Goal: Task Accomplishment & Management: Manage account settings

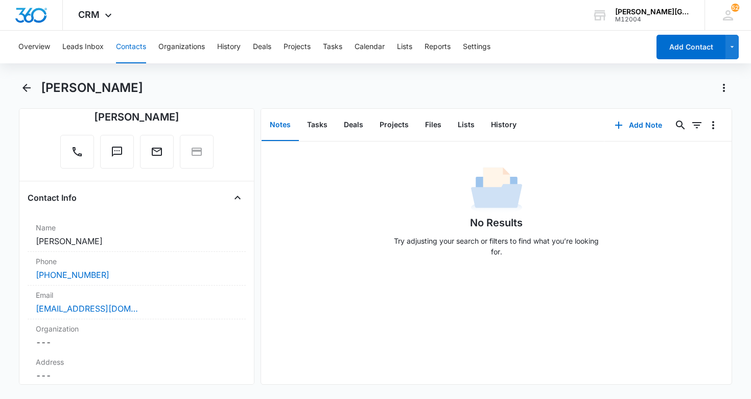
scroll to position [114, 0]
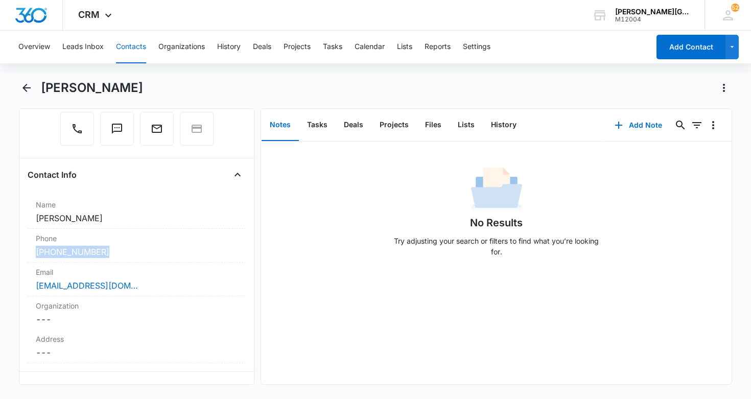
drag, startPoint x: 83, startPoint y: 249, endPoint x: 15, endPoint y: 241, distance: 69.0
click at [18, 245] on main "[PERSON_NAME] Remove YN [PERSON_NAME] Contact Info Name Cancel Save Changes [PE…" at bounding box center [375, 238] width 751 height 317
click at [46, 170] on h4 "Contact Info" at bounding box center [52, 175] width 49 height 12
drag, startPoint x: 102, startPoint y: 254, endPoint x: 31, endPoint y: 244, distance: 71.2
click at [36, 251] on div "[PHONE_NUMBER]" at bounding box center [137, 252] width 202 height 12
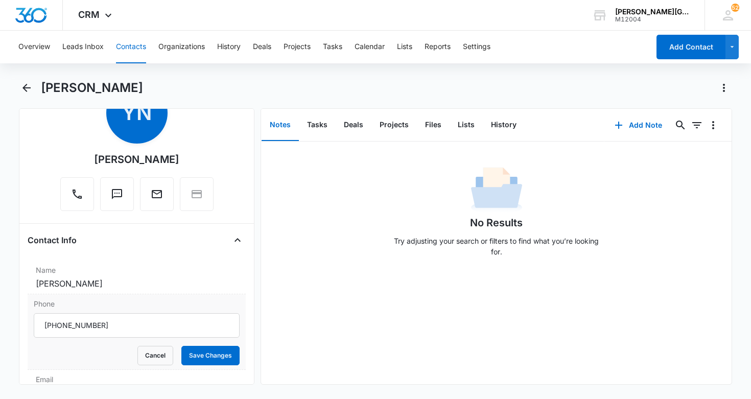
scroll to position [92, 0]
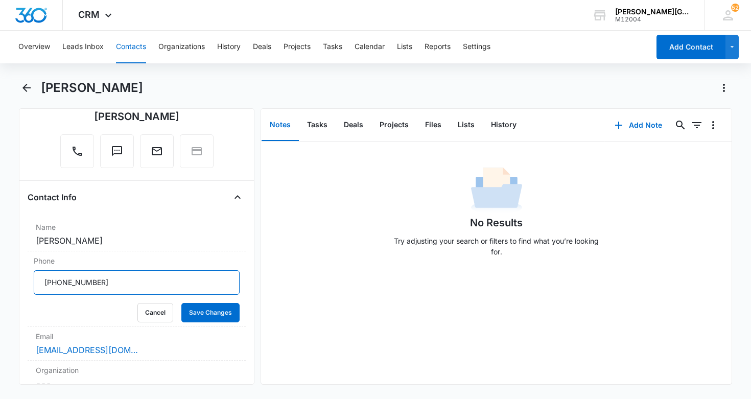
drag, startPoint x: 115, startPoint y: 285, endPoint x: 2, endPoint y: 266, distance: 115.0
click at [2, 270] on main "[PERSON_NAME] Remove YN [PERSON_NAME] Contact Info Name Cancel Save Changes [PE…" at bounding box center [375, 238] width 751 height 317
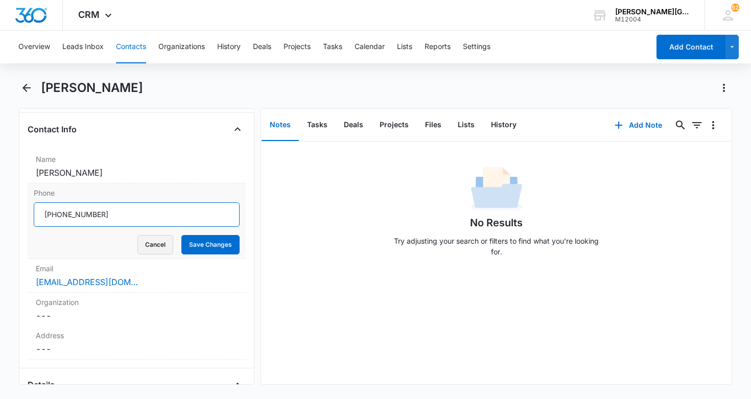
scroll to position [0, 0]
drag, startPoint x: 160, startPoint y: 245, endPoint x: 139, endPoint y: 286, distance: 46.6
click at [160, 245] on button "Cancel" at bounding box center [155, 244] width 36 height 19
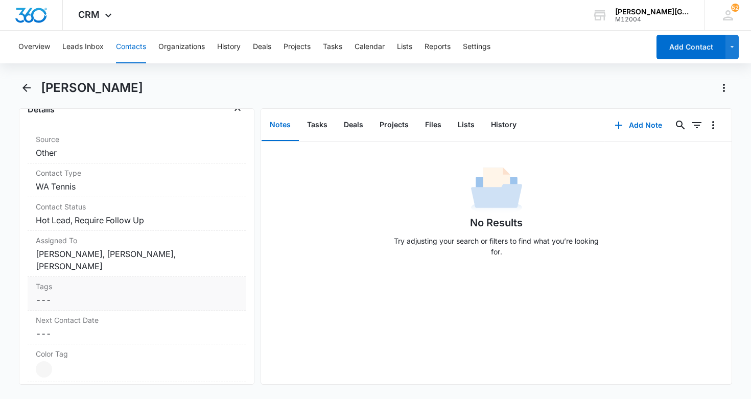
scroll to position [410, 0]
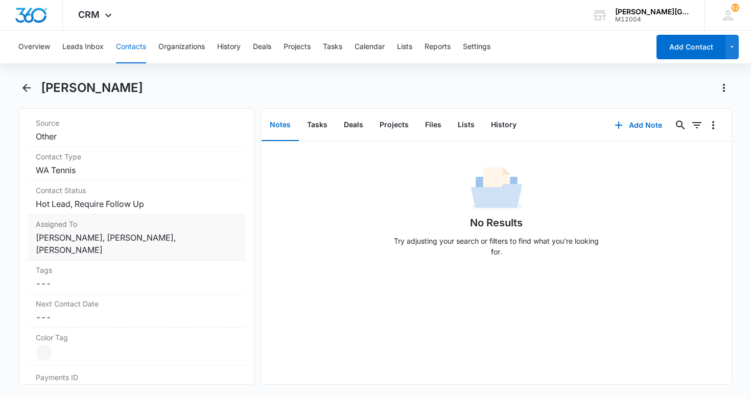
click at [114, 235] on dd "Cancel Save Changes [PERSON_NAME], [PERSON_NAME], [PERSON_NAME]" at bounding box center [137, 243] width 202 height 25
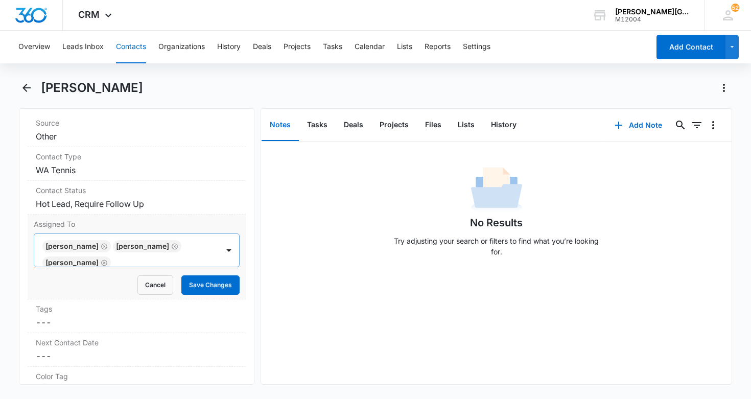
click at [106, 245] on icon "Remove Adilet Mamyrov" at bounding box center [104, 247] width 7 height 8
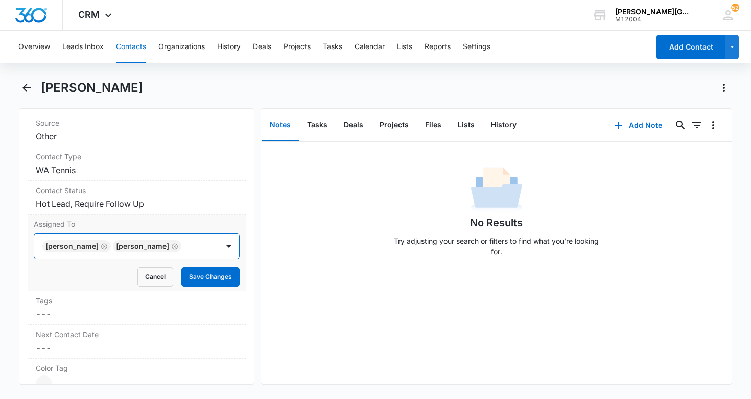
scroll to position [1, 0]
click at [107, 244] on icon "Remove Ekaterina Deriabina" at bounding box center [104, 246] width 6 height 6
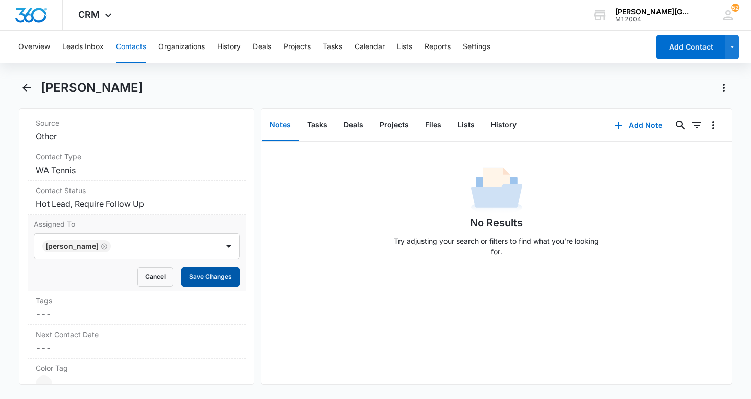
click at [228, 279] on button "Save Changes" at bounding box center [210, 276] width 58 height 19
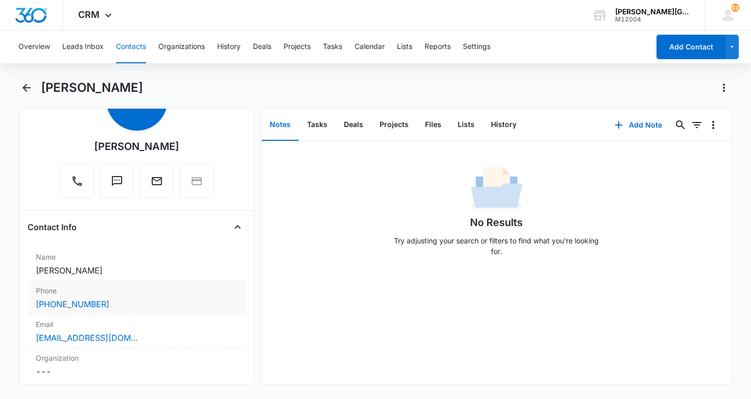
scroll to position [67, 0]
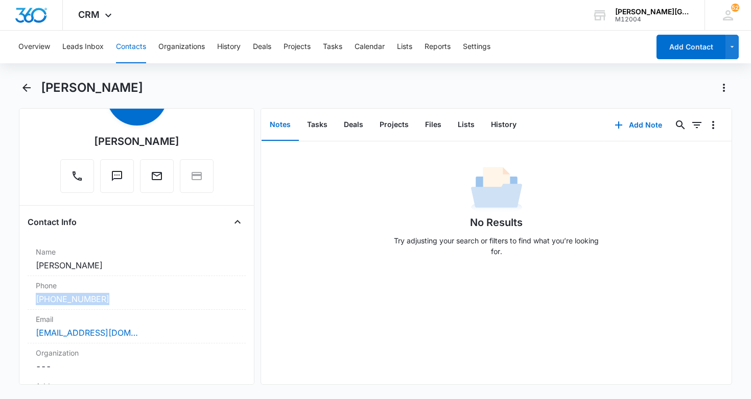
drag, startPoint x: 76, startPoint y: 296, endPoint x: 24, endPoint y: 282, distance: 53.4
click at [26, 295] on div "Remove PR Preethi Rajamani Contact Info Name Cancel Save Changes Preethi Rajama…" at bounding box center [137, 246] width 236 height 277
copy link "(206) 934-9227"
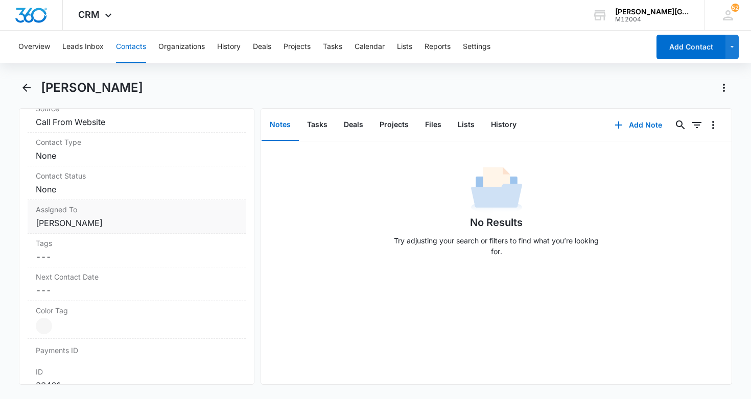
scroll to position [433, 0]
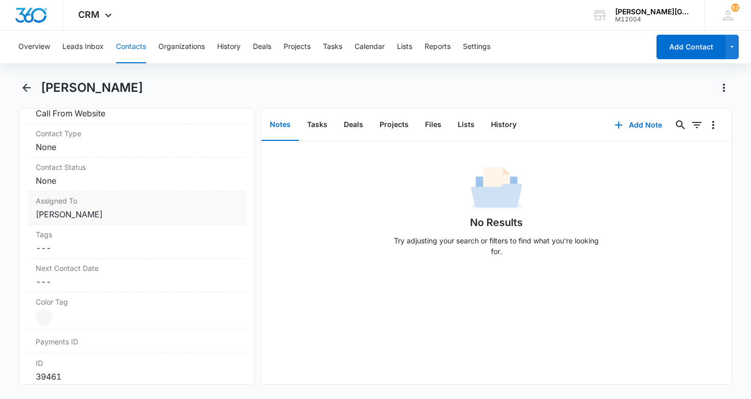
click at [108, 213] on dd "Cancel Save Changes [PERSON_NAME]" at bounding box center [137, 214] width 202 height 12
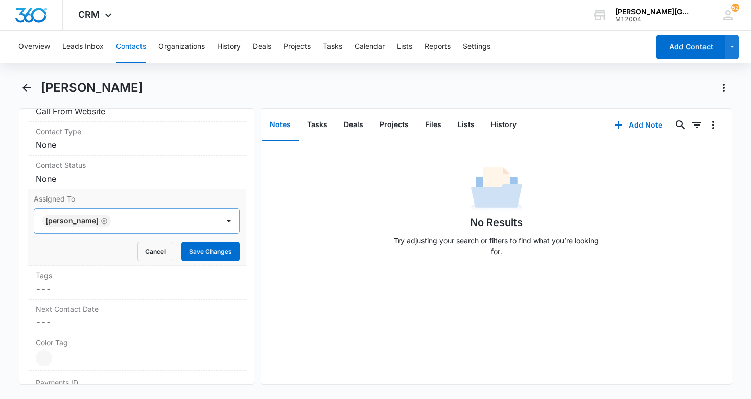
scroll to position [1, -1]
click at [107, 221] on icon "Remove Ekaterina Deriabina" at bounding box center [104, 221] width 6 height 6
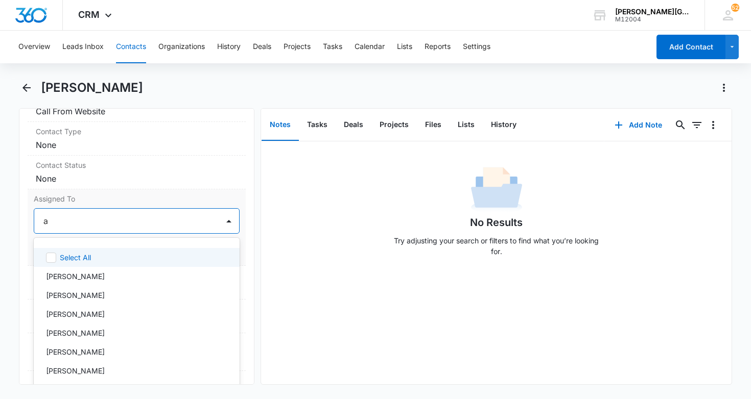
type input "ad"
click at [91, 254] on p "[PERSON_NAME]" at bounding box center [75, 257] width 59 height 11
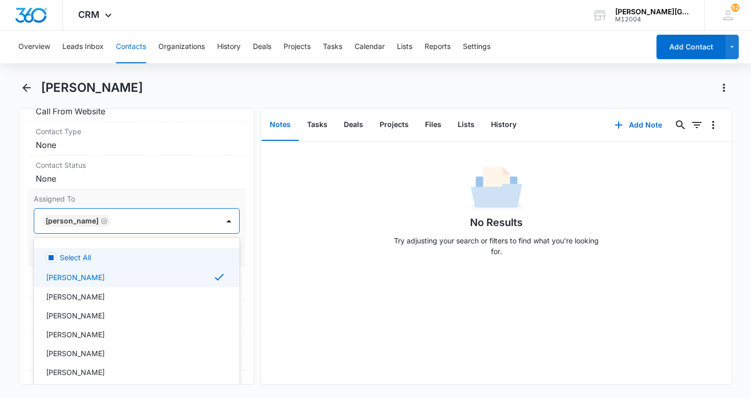
scroll to position [0, 0]
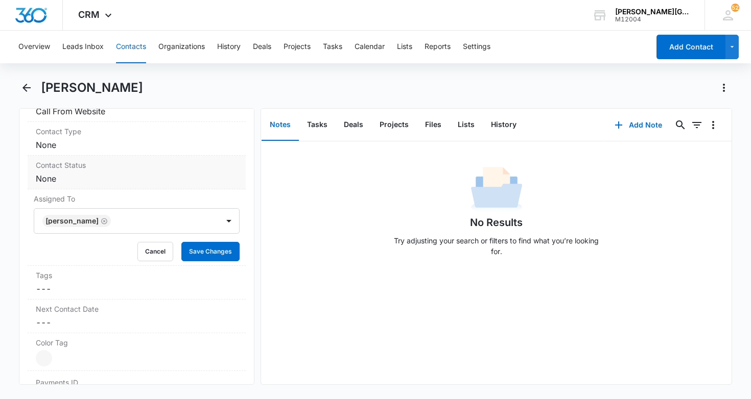
click at [189, 185] on div "Contact Status Cancel Save Changes None" at bounding box center [137, 173] width 219 height 34
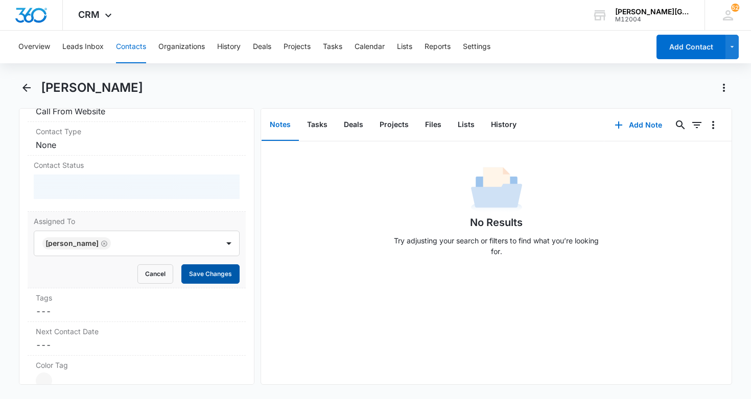
click at [210, 271] on button "Save Changes" at bounding box center [210, 274] width 58 height 19
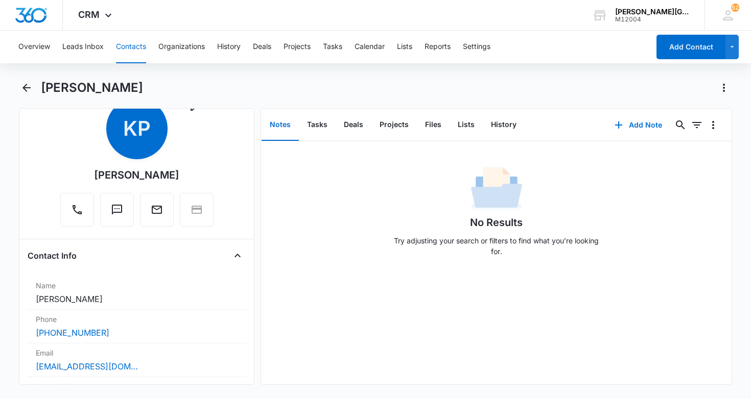
scroll to position [60, 0]
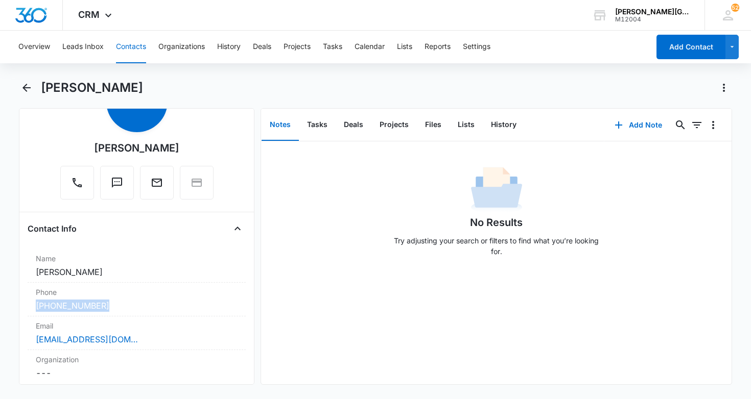
drag, startPoint x: 85, startPoint y: 302, endPoint x: 12, endPoint y: 284, distance: 75.2
click at [22, 299] on div "Remove KP Khushi Patel Contact Info Name Cancel Save Changes Khushi Patel Phone…" at bounding box center [137, 246] width 236 height 277
click at [155, 306] on div "(480) 628-9910" at bounding box center [137, 306] width 202 height 12
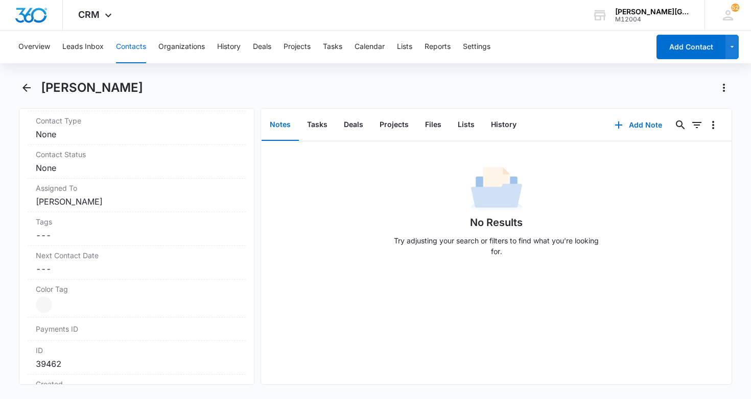
scroll to position [495, 0]
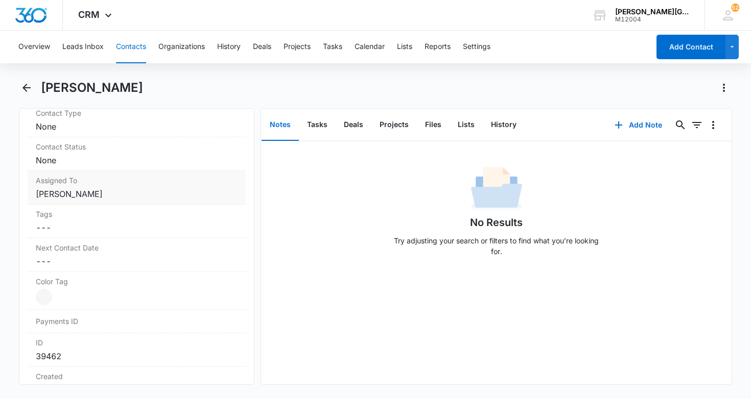
drag, startPoint x: 82, startPoint y: 193, endPoint x: 89, endPoint y: 195, distance: 8.1
click at [83, 193] on dd "Cancel Save Changes [PERSON_NAME]" at bounding box center [137, 194] width 202 height 12
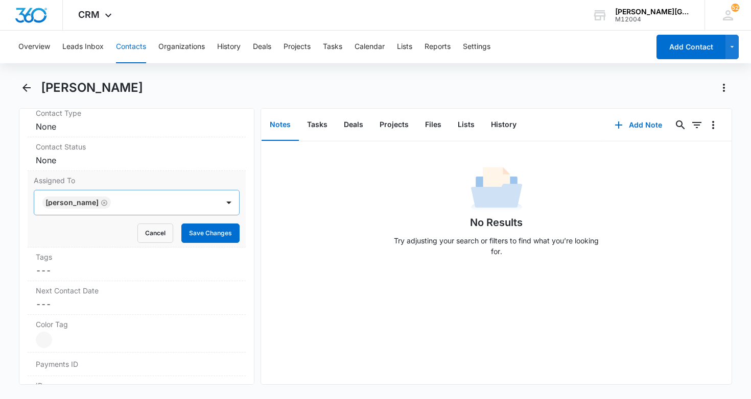
click at [107, 203] on icon "Remove Ekaterina Deriabina" at bounding box center [104, 203] width 6 height 6
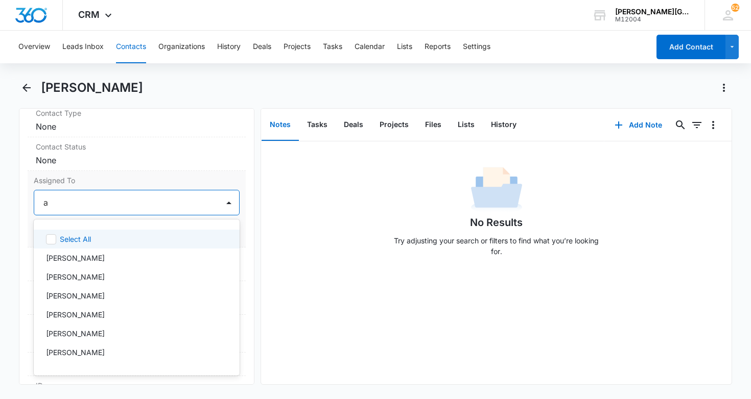
type input "al"
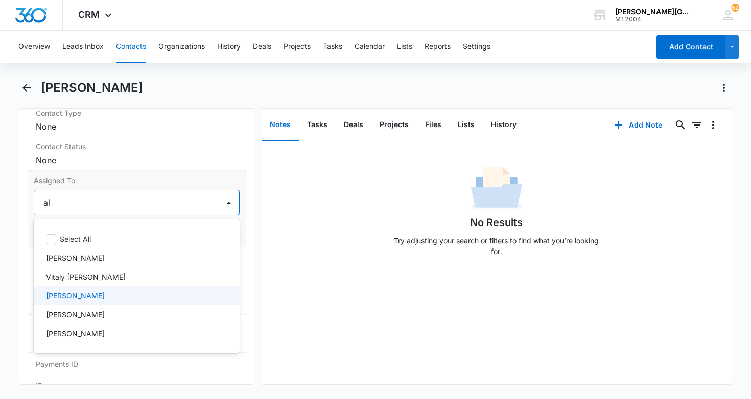
click at [105, 292] on p "[PERSON_NAME]" at bounding box center [75, 296] width 59 height 11
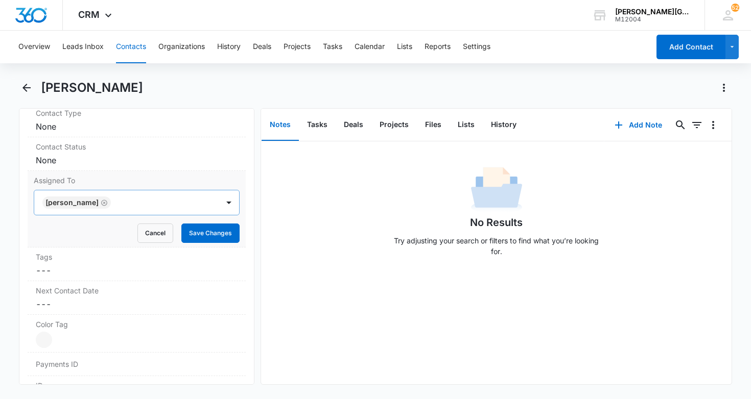
drag, startPoint x: 188, startPoint y: 161, endPoint x: 220, endPoint y: 201, distance: 51.3
click at [188, 160] on dd "Cancel Save Changes None" at bounding box center [137, 160] width 202 height 12
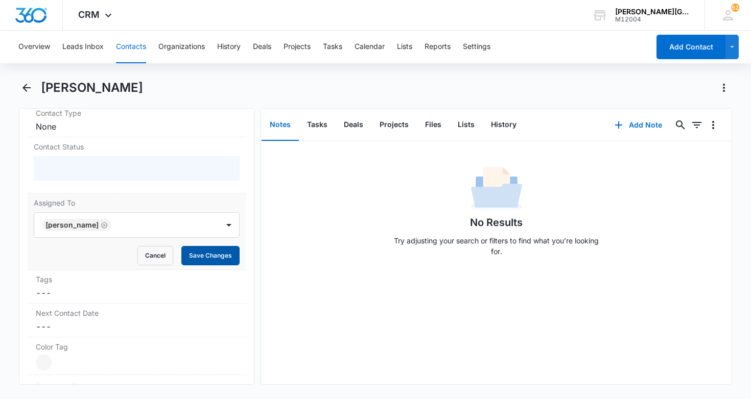
click at [220, 255] on button "Save Changes" at bounding box center [210, 255] width 58 height 19
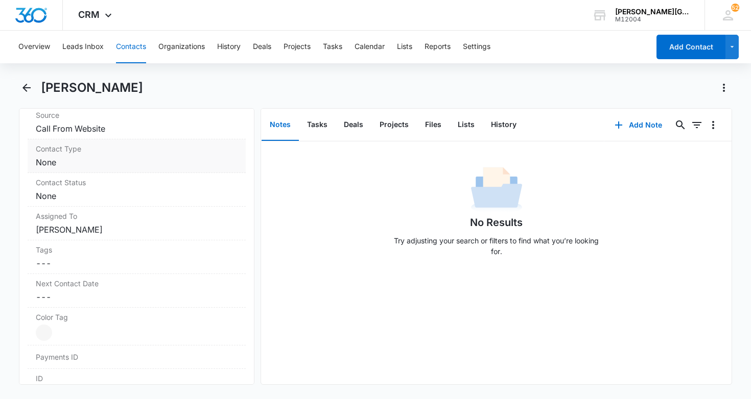
scroll to position [453, 0]
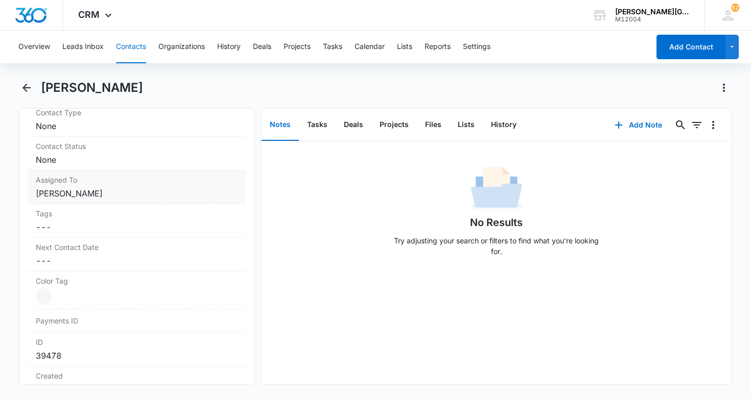
click at [123, 192] on dd "Cancel Save Changes [PERSON_NAME]" at bounding box center [137, 193] width 202 height 12
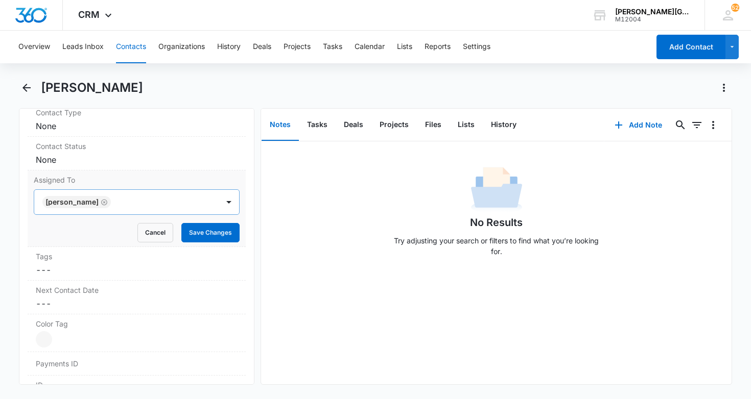
click at [108, 202] on icon "Remove Ekaterina Deriabina" at bounding box center [104, 203] width 7 height 8
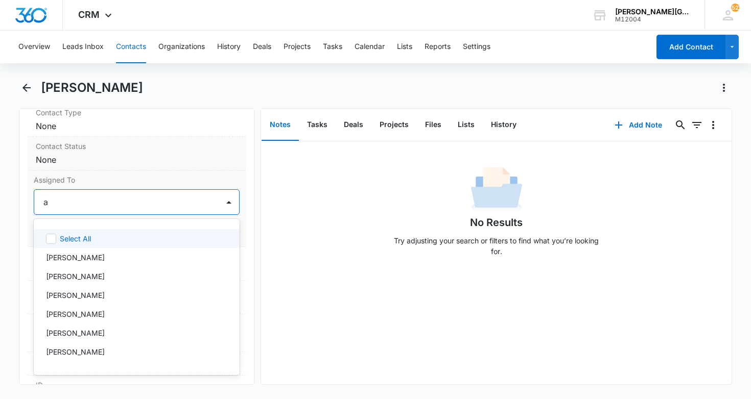
type input "al"
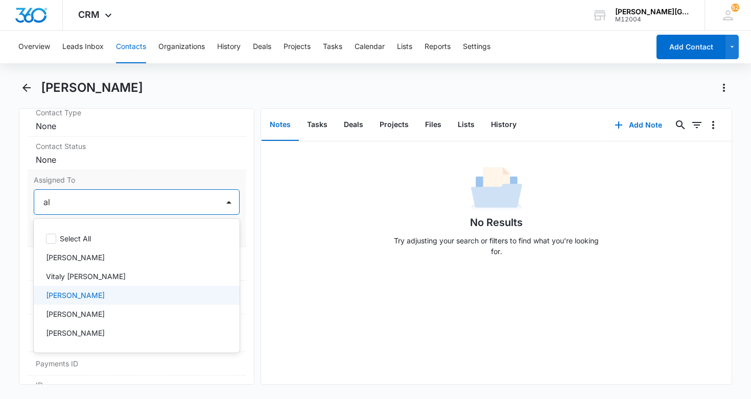
click at [76, 296] on p "[PERSON_NAME]" at bounding box center [75, 295] width 59 height 11
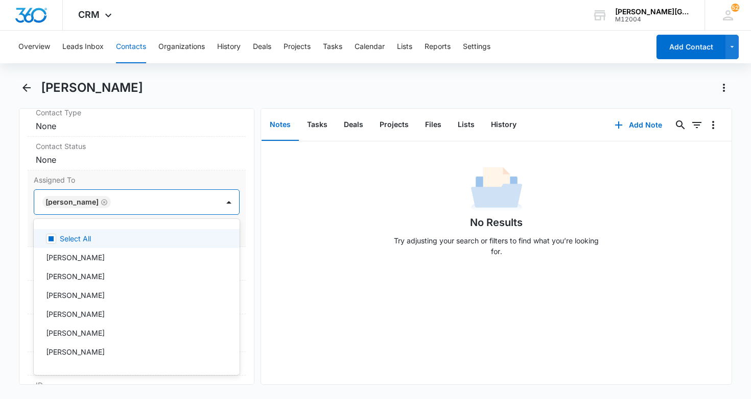
drag, startPoint x: 150, startPoint y: 174, endPoint x: 155, endPoint y: 182, distance: 9.4
click at [151, 173] on div "Assigned To option [PERSON_NAME], selected. Select All, 1 of 25. 25 results ava…" at bounding box center [137, 209] width 219 height 77
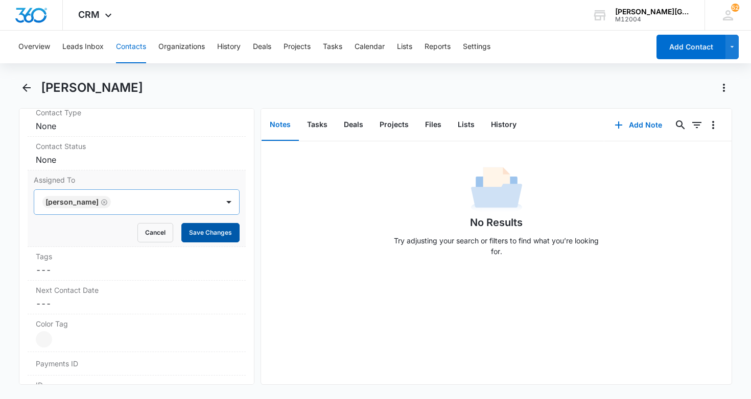
click at [209, 230] on button "Save Changes" at bounding box center [210, 232] width 58 height 19
